Goal: Task Accomplishment & Management: Manage account settings

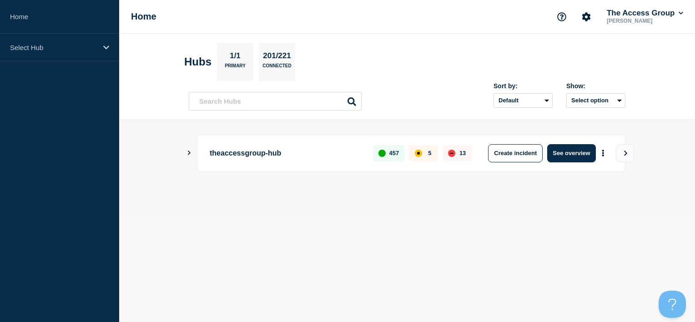
click at [189, 156] on div "theaccessgroup-hub 457 5 13 Create incident See overview" at bounding box center [407, 153] width 437 height 37
click at [188, 151] on icon "Show Connected Hubs" at bounding box center [189, 153] width 6 height 5
click at [265, 107] on input "text" at bounding box center [275, 101] width 173 height 19
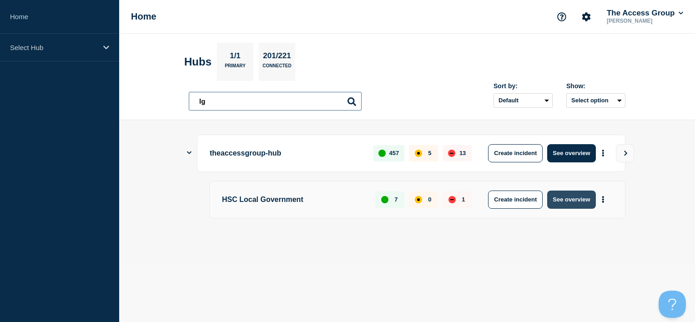
type input "lg"
click at [561, 201] on button "See overview" at bounding box center [571, 200] width 48 height 18
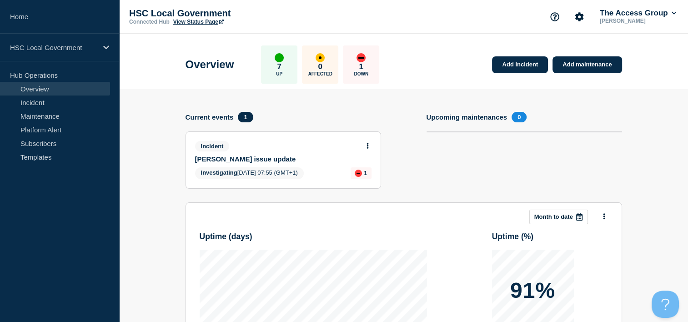
click at [368, 146] on icon at bounding box center [368, 146] width 2 height 6
click at [367, 182] on link "Update incident" at bounding box center [367, 179] width 44 height 7
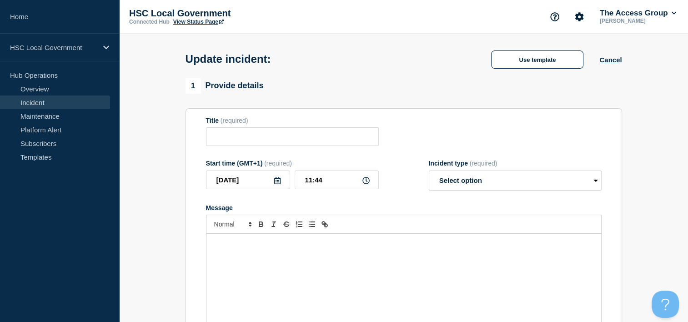
type input "Adam Procure issue update"
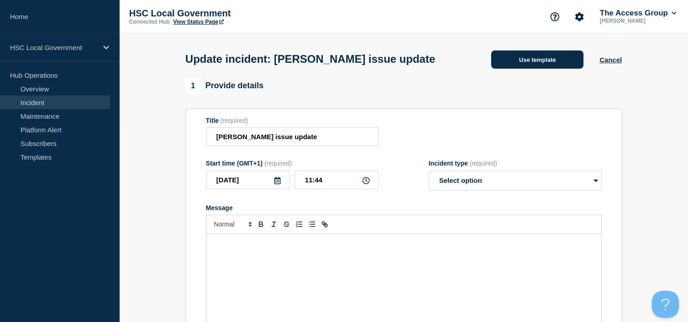
click at [511, 65] on button "Use template" at bounding box center [537, 59] width 92 height 18
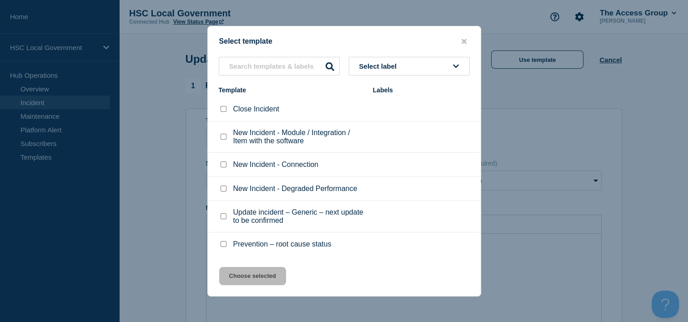
click at [226, 217] on div at bounding box center [223, 216] width 9 height 9
click at [221, 214] on div at bounding box center [223, 216] width 9 height 9
click at [222, 217] on input "Update incident – Generic – next update to be confirmed checkbox" at bounding box center [224, 216] width 6 height 6
checkbox input "true"
click at [244, 273] on button "Choose selected" at bounding box center [252, 276] width 67 height 18
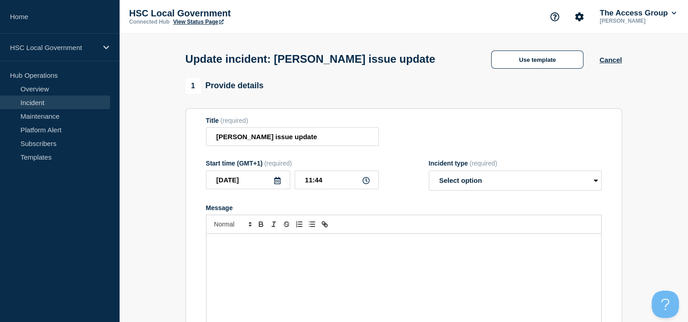
select select "investigating"
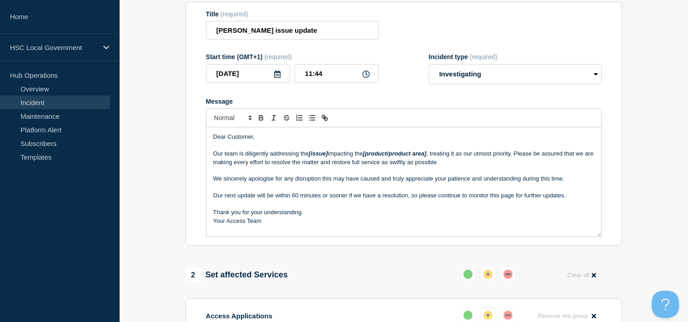
scroll to position [91, 0]
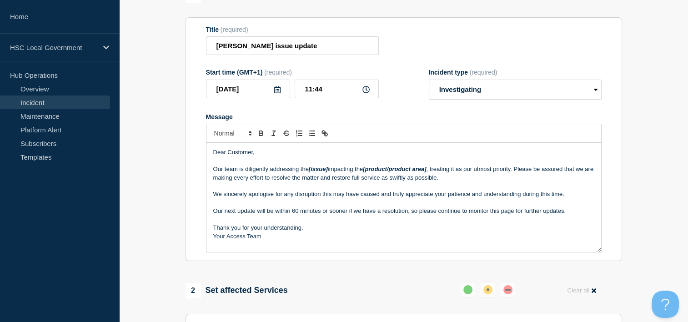
click at [252, 207] on p "Message" at bounding box center [403, 203] width 381 height 8
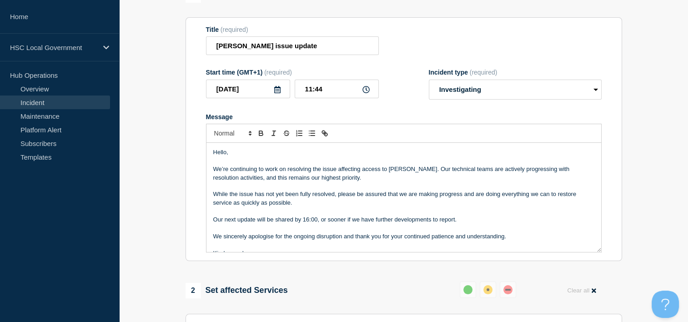
scroll to position [21, 0]
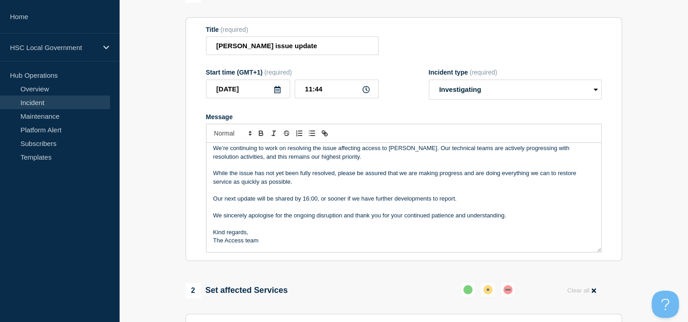
click at [276, 245] on p "The Access team" at bounding box center [403, 241] width 381 height 8
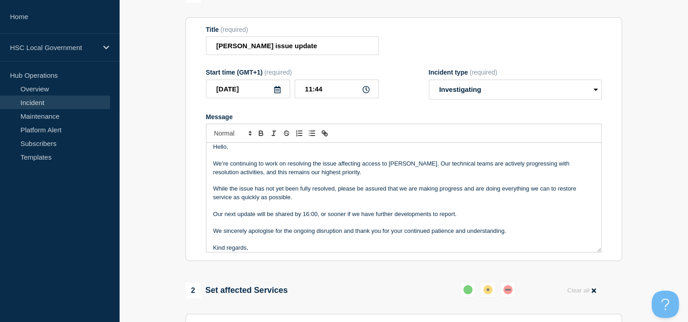
scroll to position [0, 0]
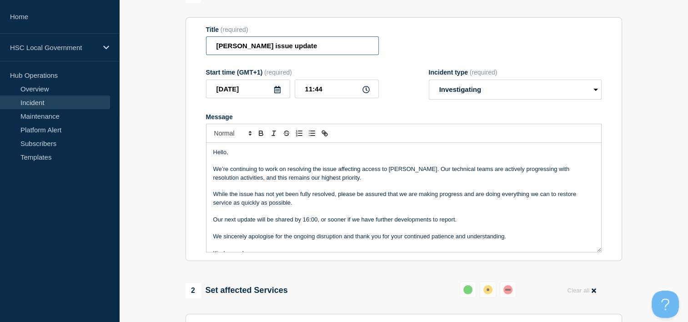
click at [315, 55] on input "Adam Procure issue update" at bounding box center [292, 45] width 173 height 19
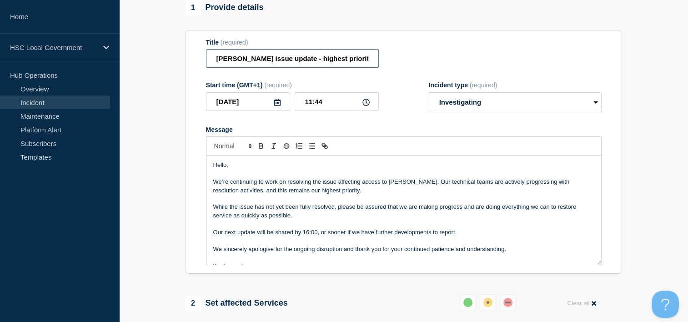
type input "Adam Procure issue update - highest priority"
click at [298, 220] on p "While the issue has not yet been fully resolved, please be assured that we are …" at bounding box center [403, 211] width 381 height 17
click at [349, 195] on p "We’re continuing to work on resolving the issue affecting access to Adam Procur…" at bounding box center [403, 186] width 381 height 17
click at [340, 200] on p "Message" at bounding box center [403, 199] width 381 height 8
click at [304, 218] on p "While the issue has not yet been fully resolved, please be assured that we are …" at bounding box center [403, 211] width 381 height 17
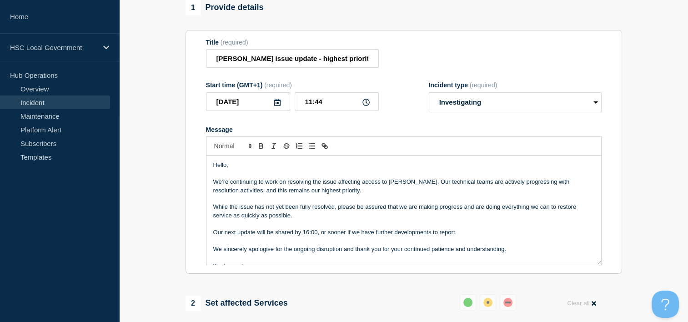
scroll to position [19, 0]
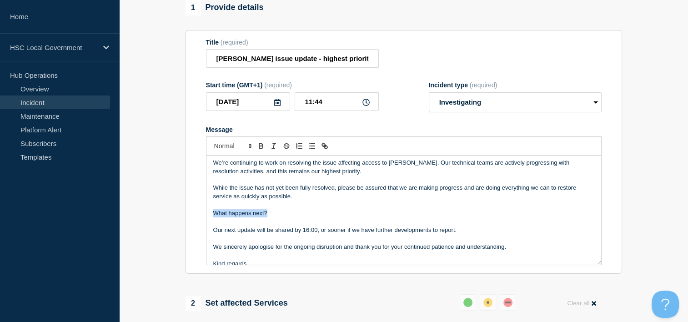
drag, startPoint x: 280, startPoint y: 220, endPoint x: 166, endPoint y: 223, distance: 114.7
click at [263, 150] on icon "Toggle bold text" at bounding box center [261, 146] width 8 height 8
click at [284, 217] on p "What happens next?" at bounding box center [403, 213] width 381 height 8
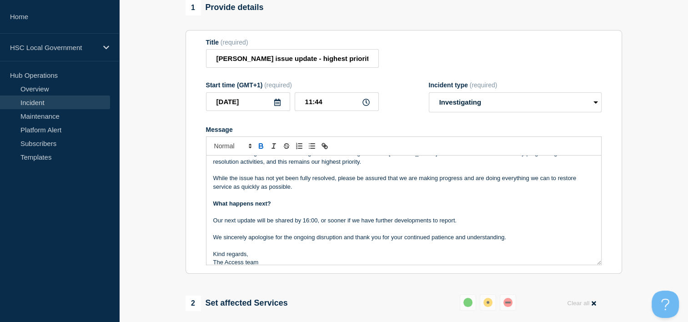
scroll to position [36, 0]
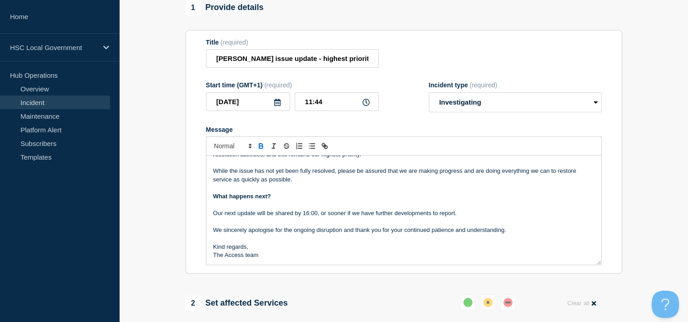
click at [300, 215] on p "Our next update will be shared by 16:00, or sooner if we have further developme…" at bounding box center [403, 213] width 381 height 8
click at [326, 250] on p "Kind regards," at bounding box center [403, 247] width 381 height 8
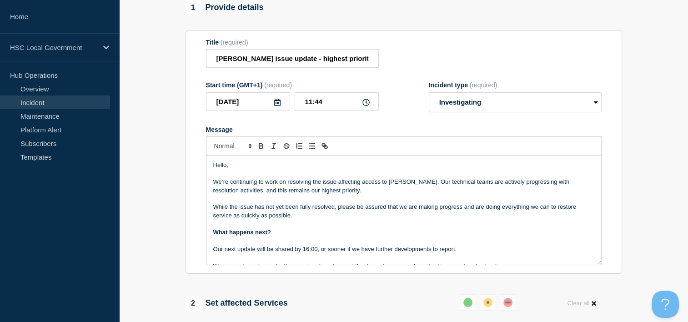
copy div "Hello, We’re continuing to work on resolving the issue affecting access to Adam…"
click at [315, 220] on p "While the issue has not yet been fully resolved, please be assured that we are …" at bounding box center [403, 211] width 381 height 17
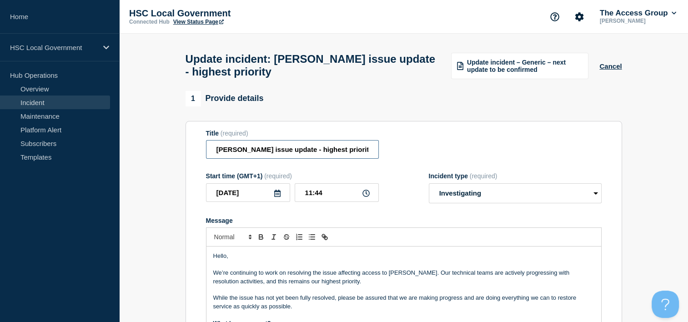
drag, startPoint x: 362, startPoint y: 158, endPoint x: 134, endPoint y: 146, distance: 228.3
click at [310, 269] on p "Message" at bounding box center [403, 265] width 381 height 8
click at [306, 155] on input "Adam Procure issue update - highest priority" at bounding box center [292, 149] width 173 height 19
click at [370, 153] on input "Adam Procure issue update - highest priority" at bounding box center [292, 149] width 173 height 19
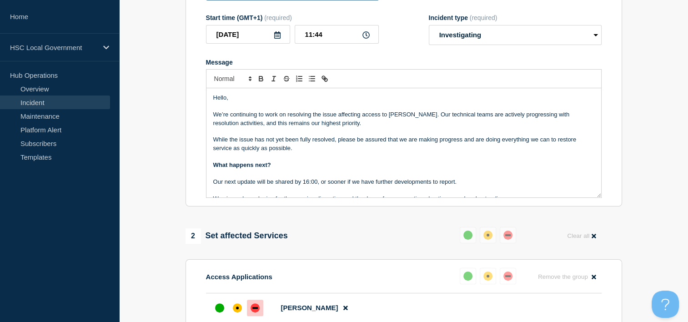
scroll to position [318, 0]
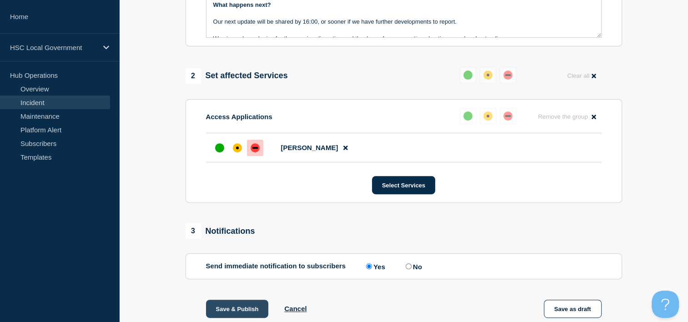
click at [237, 313] on button "Save & Publish" at bounding box center [237, 309] width 63 height 18
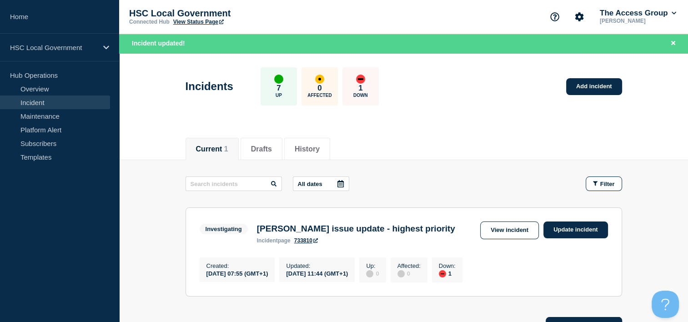
scroll to position [98, 0]
